Goal: Information Seeking & Learning: Check status

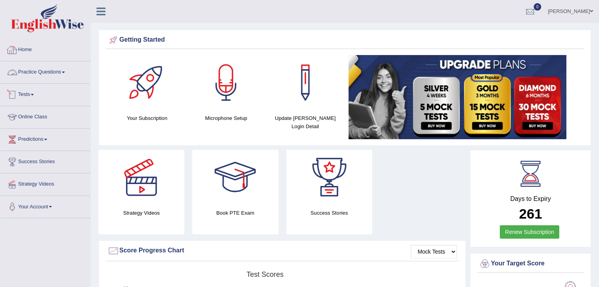
click at [31, 95] on link "Tests" at bounding box center [45, 94] width 90 height 20
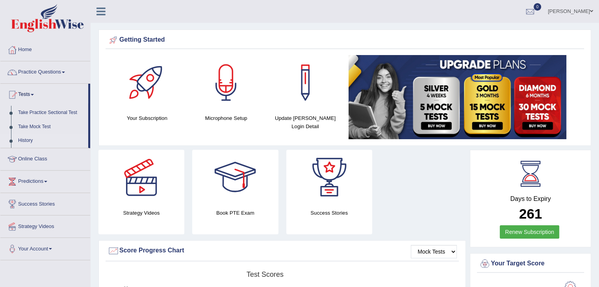
click at [38, 141] on link "History" at bounding box center [52, 141] width 74 height 14
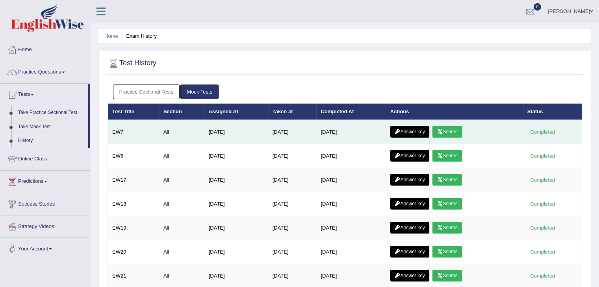
click at [456, 129] on link "Scores" at bounding box center [446, 132] width 29 height 12
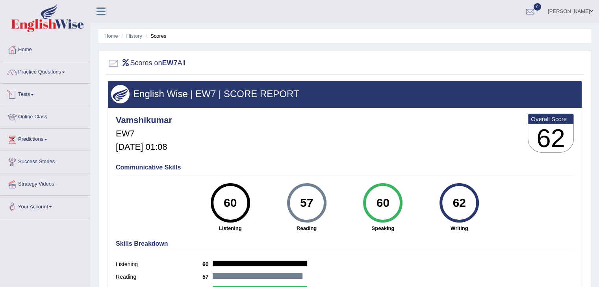
click at [30, 94] on link "Tests" at bounding box center [45, 94] width 90 height 20
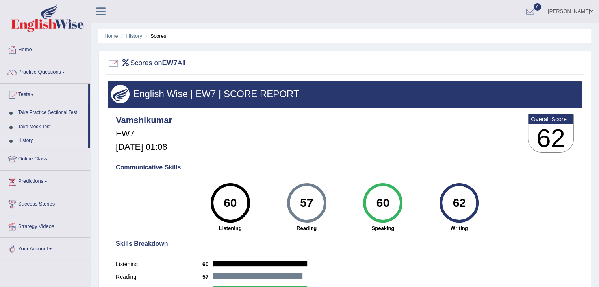
click at [41, 137] on link "History" at bounding box center [52, 141] width 74 height 14
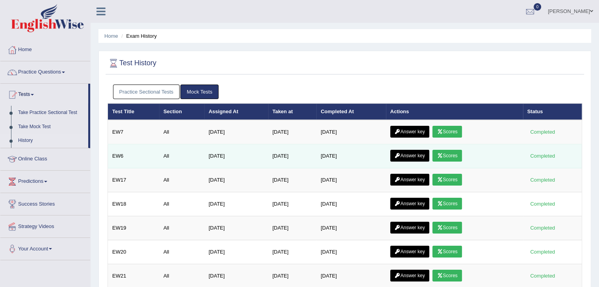
click at [437, 156] on link "Scores" at bounding box center [446, 156] width 29 height 12
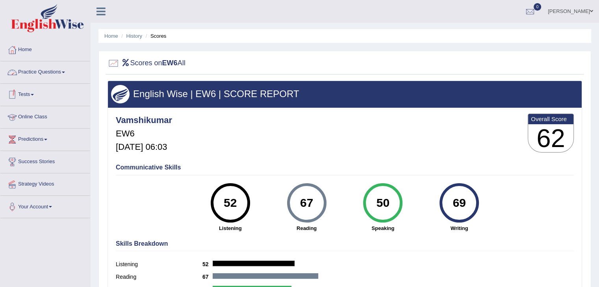
click at [32, 95] on link "Tests" at bounding box center [45, 94] width 90 height 20
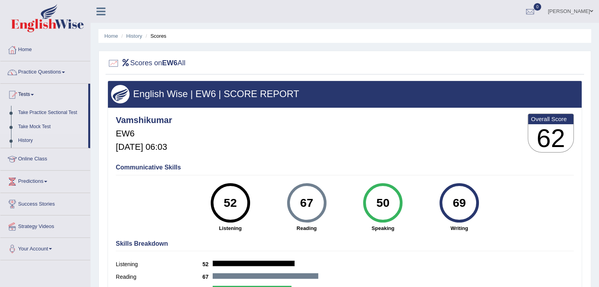
click at [33, 124] on link "Take Mock Test" at bounding box center [52, 127] width 74 height 14
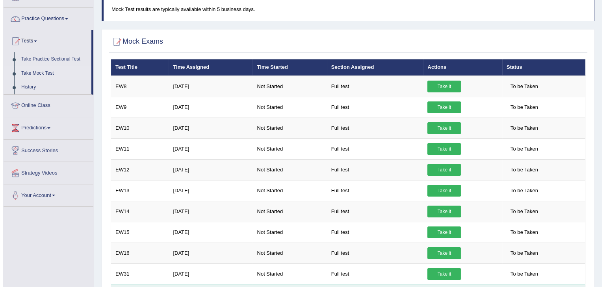
scroll to position [52, 0]
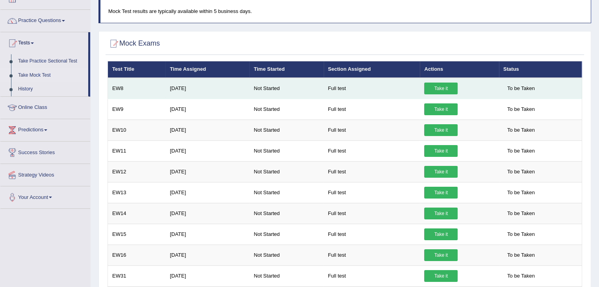
click at [445, 85] on link "Take it" at bounding box center [440, 89] width 33 height 12
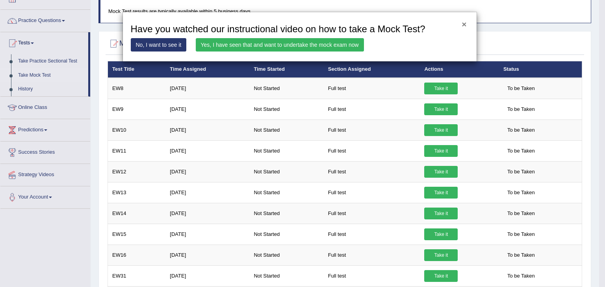
click at [462, 27] on button "×" at bounding box center [464, 24] width 5 height 8
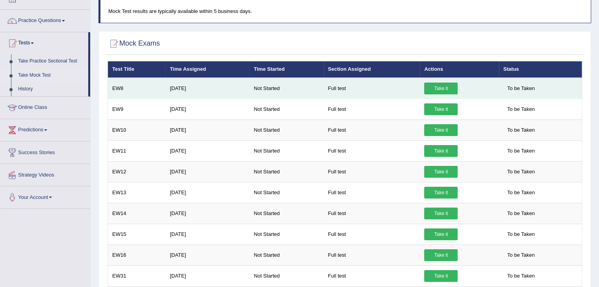
click at [435, 87] on link "Take it" at bounding box center [440, 89] width 33 height 12
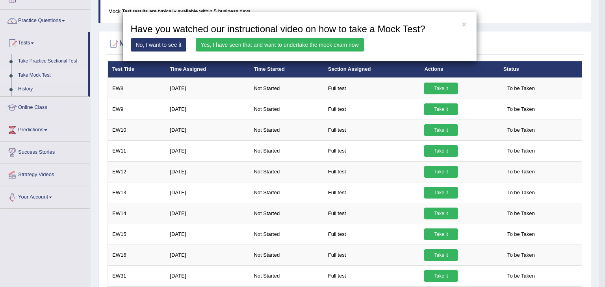
click at [285, 46] on link "Yes, I have seen that and want to undertake the mock exam now" at bounding box center [280, 44] width 168 height 13
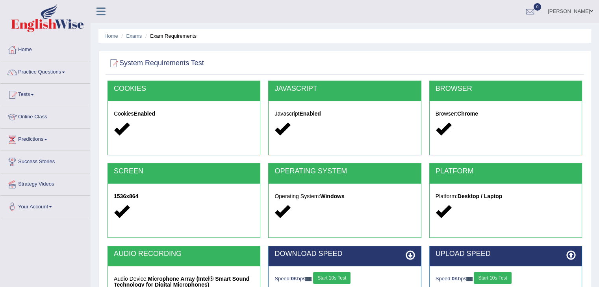
scroll to position [126, 0]
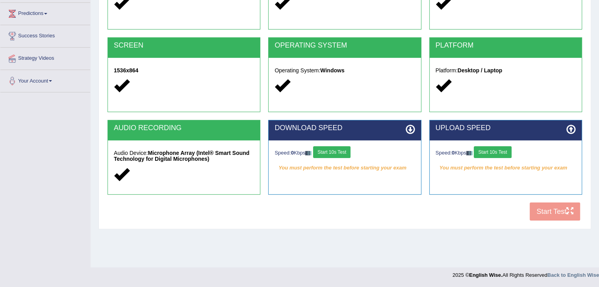
click at [334, 151] on button "Start 10s Test" at bounding box center [331, 152] width 37 height 12
click at [504, 153] on button "Start 10s Test" at bounding box center [492, 152] width 37 height 12
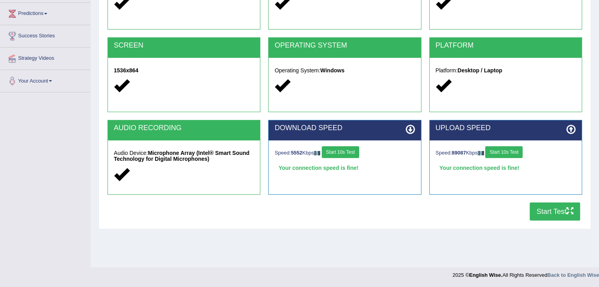
click at [565, 215] on button "Start Test" at bounding box center [555, 212] width 50 height 18
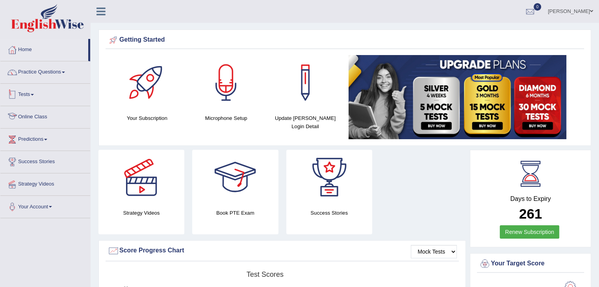
click at [35, 96] on link "Tests" at bounding box center [45, 94] width 90 height 20
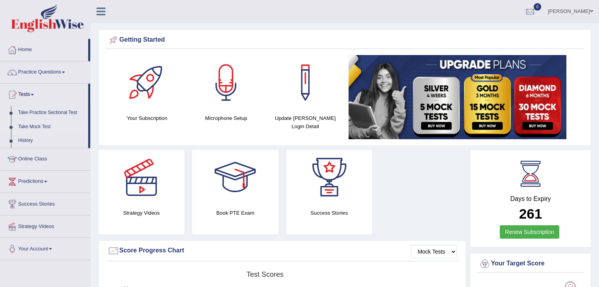
click at [42, 125] on link "Take Mock Test" at bounding box center [52, 127] width 74 height 14
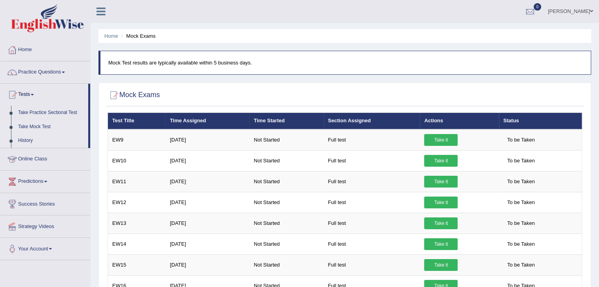
click at [42, 142] on link "History" at bounding box center [52, 141] width 74 height 14
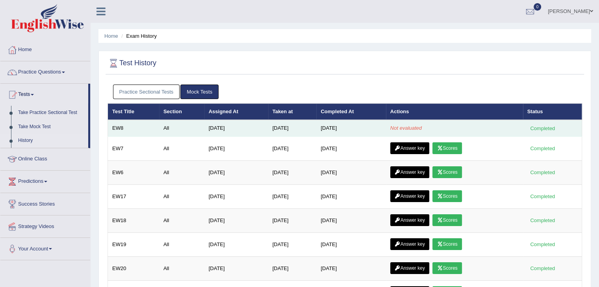
click at [404, 126] on em "Not evaluated" at bounding box center [406, 128] width 32 height 6
click at [408, 132] on td "Not evaluated" at bounding box center [454, 128] width 137 height 17
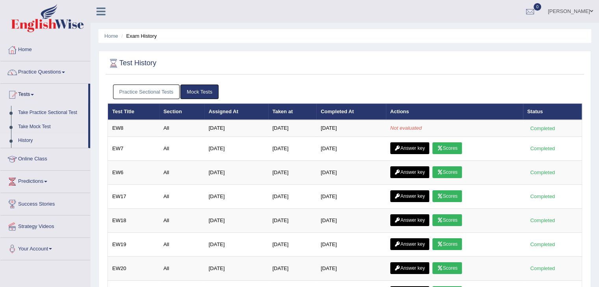
click at [381, 106] on th "Completed At" at bounding box center [350, 112] width 69 height 17
